Goal: Task Accomplishment & Management: Use online tool/utility

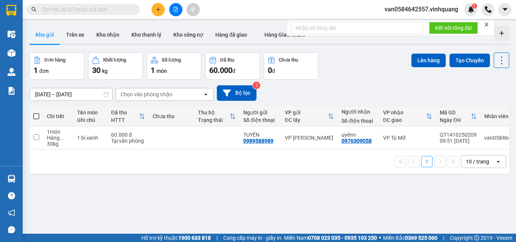
click at [98, 11] on input "text" at bounding box center [86, 9] width 89 height 8
paste input "0913000339"
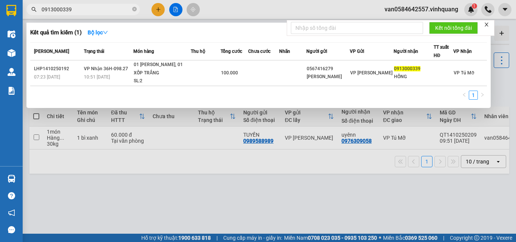
click at [240, 165] on div at bounding box center [258, 121] width 516 height 242
click at [98, 14] on span "0913000339" at bounding box center [82, 9] width 113 height 11
click at [95, 9] on input "0913000339" at bounding box center [86, 9] width 89 height 8
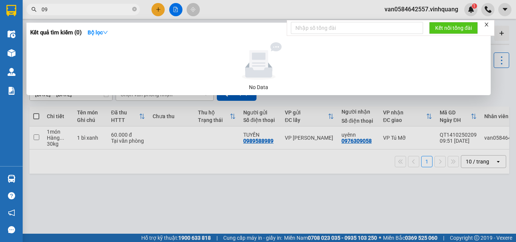
type input "0"
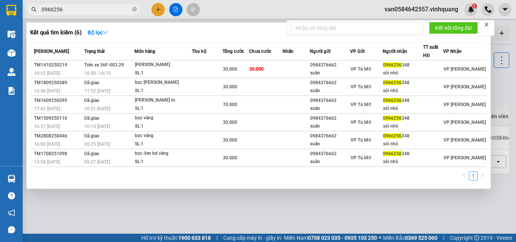
type input "0966256"
click at [510, 50] on div at bounding box center [258, 121] width 516 height 242
click at [86, 11] on input "0966256" at bounding box center [86, 9] width 89 height 8
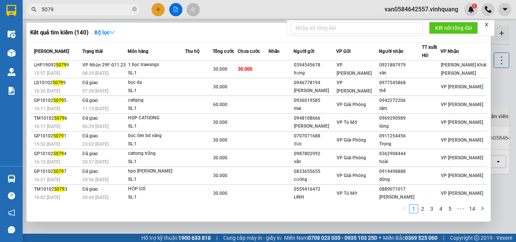
click at [66, 12] on input "5079" at bounding box center [86, 9] width 89 height 8
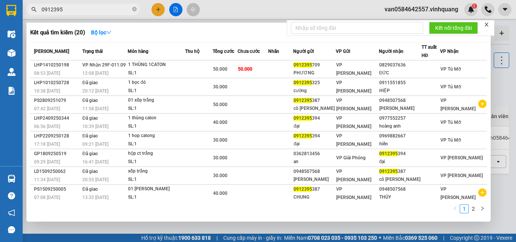
type input "0912395"
drag, startPoint x: 505, startPoint y: 77, endPoint x: 501, endPoint y: 81, distance: 5.4
click at [505, 79] on div at bounding box center [258, 121] width 516 height 242
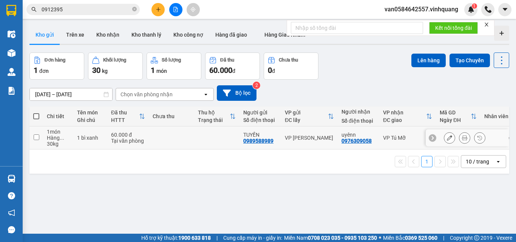
click at [69, 135] on div "Hàng ..." at bounding box center [58, 138] width 23 height 6
checkbox input "true"
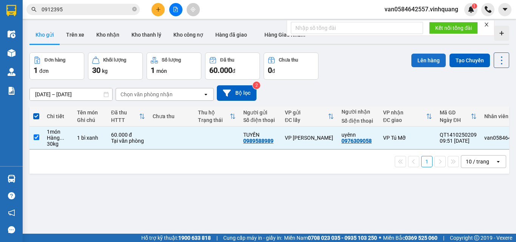
click at [426, 62] on button "Lên hàng" at bounding box center [428, 61] width 34 height 14
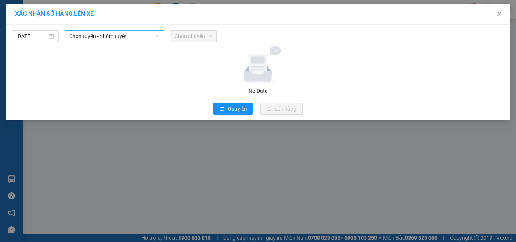
click at [129, 31] on span "Chọn tuyến - nhóm tuyến" at bounding box center [114, 36] width 90 height 11
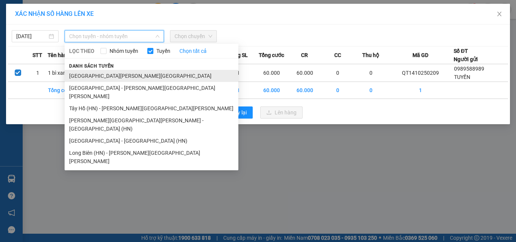
click at [126, 78] on li "[GEOGRAPHIC_DATA][PERSON_NAME][GEOGRAPHIC_DATA]" at bounding box center [152, 76] width 174 height 12
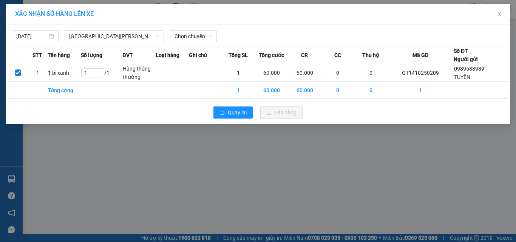
drag, startPoint x: 189, startPoint y: 28, endPoint x: 190, endPoint y: 42, distance: 14.0
click at [189, 29] on div "[DATE] [GEOGRAPHIC_DATA][PERSON_NAME][GEOGRAPHIC_DATA] LỌC THEO Nhóm [PERSON_NA…" at bounding box center [258, 34] width 500 height 16
click at [190, 42] on div "[DATE] [GEOGRAPHIC_DATA][PERSON_NAME][GEOGRAPHIC_DATA] LỌC THEO Nhóm [PERSON_NA…" at bounding box center [257, 75] width 503 height 100
click at [192, 37] on span "Chọn chuyến" at bounding box center [193, 36] width 38 height 11
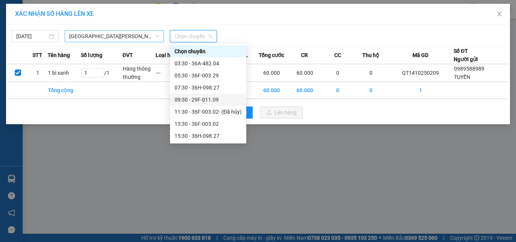
click at [132, 35] on span "[GEOGRAPHIC_DATA][PERSON_NAME][GEOGRAPHIC_DATA]" at bounding box center [114, 36] width 90 height 11
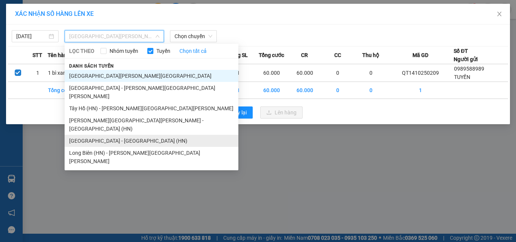
drag, startPoint x: 120, startPoint y: 124, endPoint x: 123, endPoint y: 120, distance: 4.6
click at [120, 135] on li "[GEOGRAPHIC_DATA] - [GEOGRAPHIC_DATA] (HN)" at bounding box center [152, 141] width 174 height 12
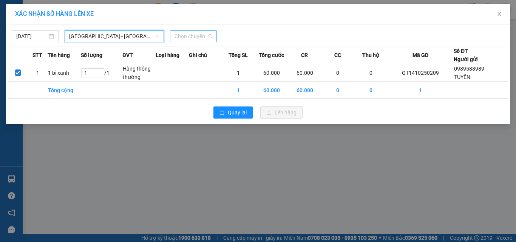
click at [189, 34] on span "Chọn chuyến" at bounding box center [193, 36] width 38 height 11
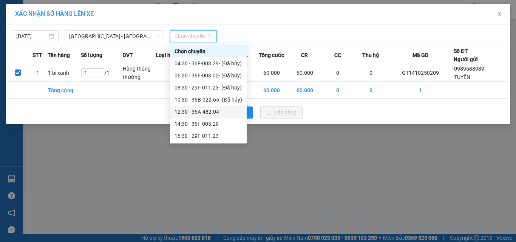
click at [204, 114] on div "12:30 - 36A-482.04" at bounding box center [208, 112] width 68 height 8
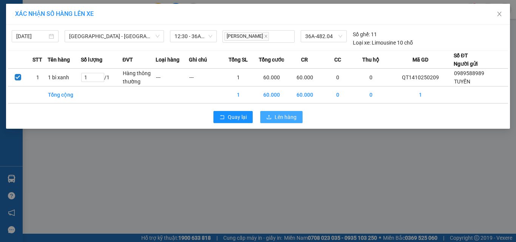
click at [286, 119] on span "Lên hàng" at bounding box center [285, 117] width 22 height 8
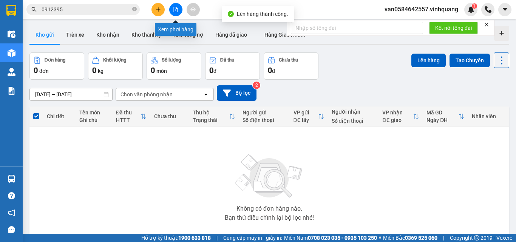
click at [170, 11] on button at bounding box center [175, 9] width 13 height 13
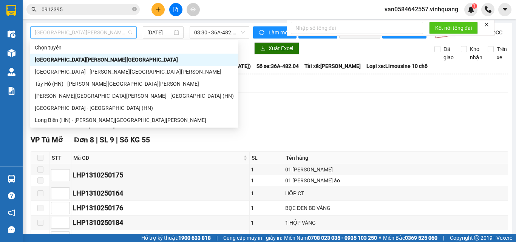
click at [85, 37] on span "[GEOGRAPHIC_DATA][PERSON_NAME][GEOGRAPHIC_DATA]" at bounding box center [83, 32] width 97 height 11
click at [85, 107] on div "[GEOGRAPHIC_DATA] - [GEOGRAPHIC_DATA] (HN)" at bounding box center [134, 108] width 199 height 8
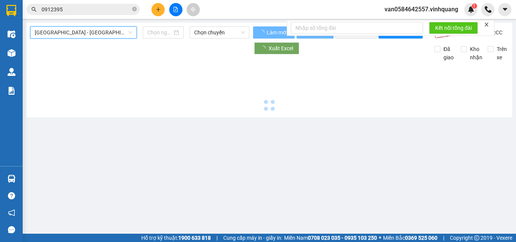
type input "[DATE]"
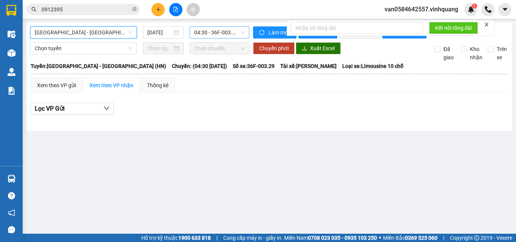
click at [230, 31] on span "04:30 - 36F-003.29 - (Đã [PERSON_NAME])" at bounding box center [219, 32] width 51 height 11
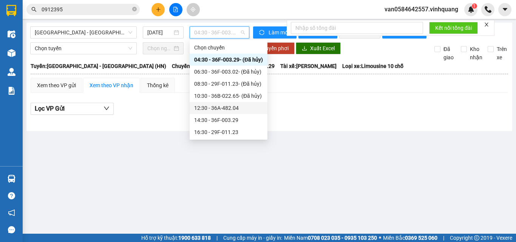
click at [225, 107] on div "12:30 - 36A-482.04" at bounding box center [228, 108] width 69 height 8
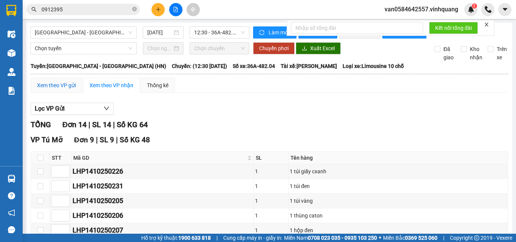
drag, startPoint x: 61, startPoint y: 91, endPoint x: 102, endPoint y: 98, distance: 41.5
click at [61, 89] on div "Xem theo VP gửi" at bounding box center [56, 85] width 39 height 8
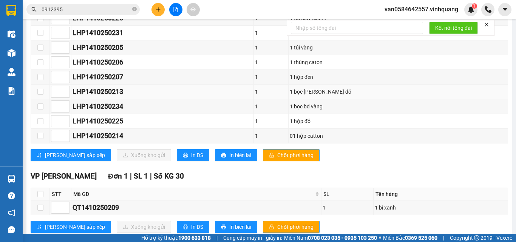
scroll to position [239, 0]
